Goal: Find specific page/section: Find specific page/section

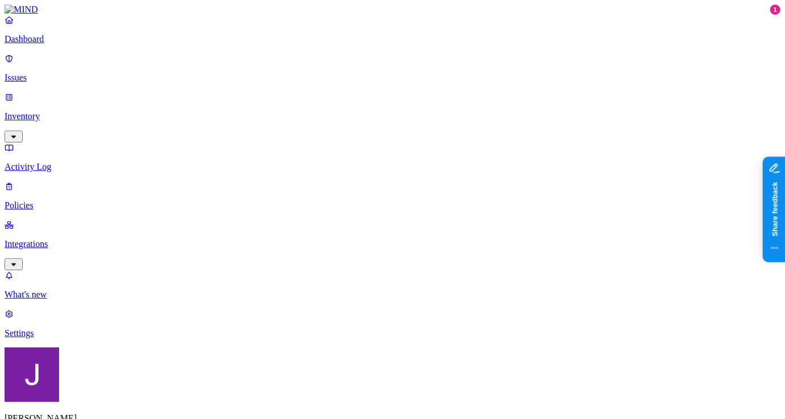
click at [56, 111] on p "Inventory" at bounding box center [393, 116] width 776 height 10
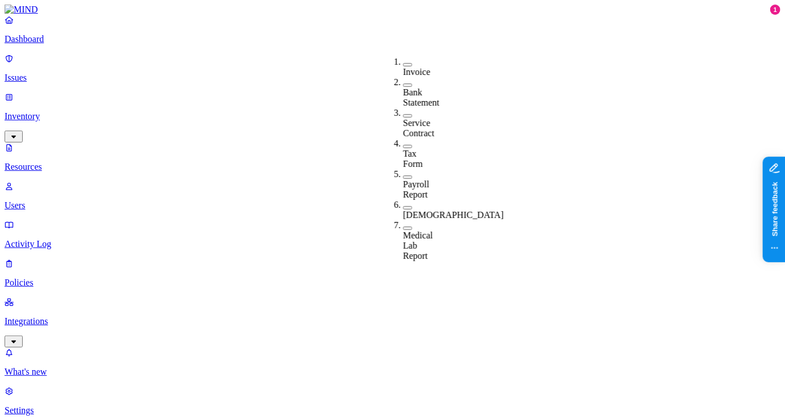
scroll to position [0, 0]
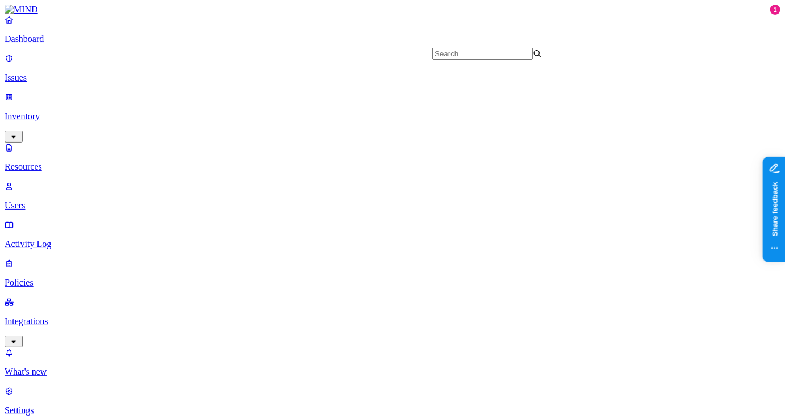
scroll to position [508, 0]
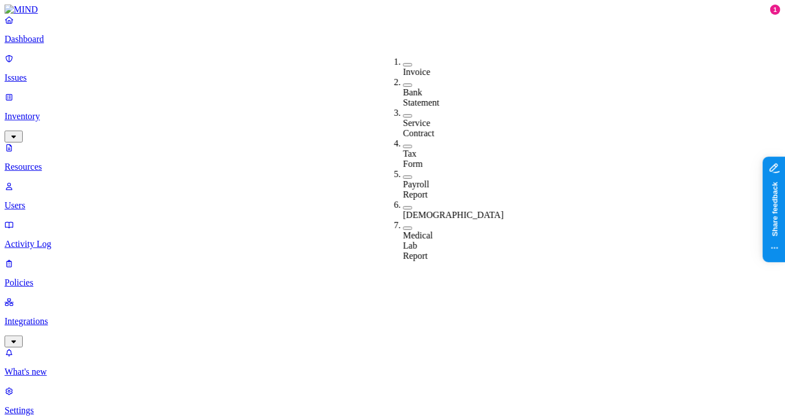
scroll to position [15, 0]
click at [403, 227] on button "button" at bounding box center [407, 228] width 9 height 3
click at [403, 220] on div "Medical Lab Report" at bounding box center [403, 241] width 0 height 43
click at [403, 227] on button "button" at bounding box center [407, 228] width 9 height 3
click at [403, 220] on button "button" at bounding box center [407, 226] width 9 height 12
